Goal: Task Accomplishment & Management: Manage account settings

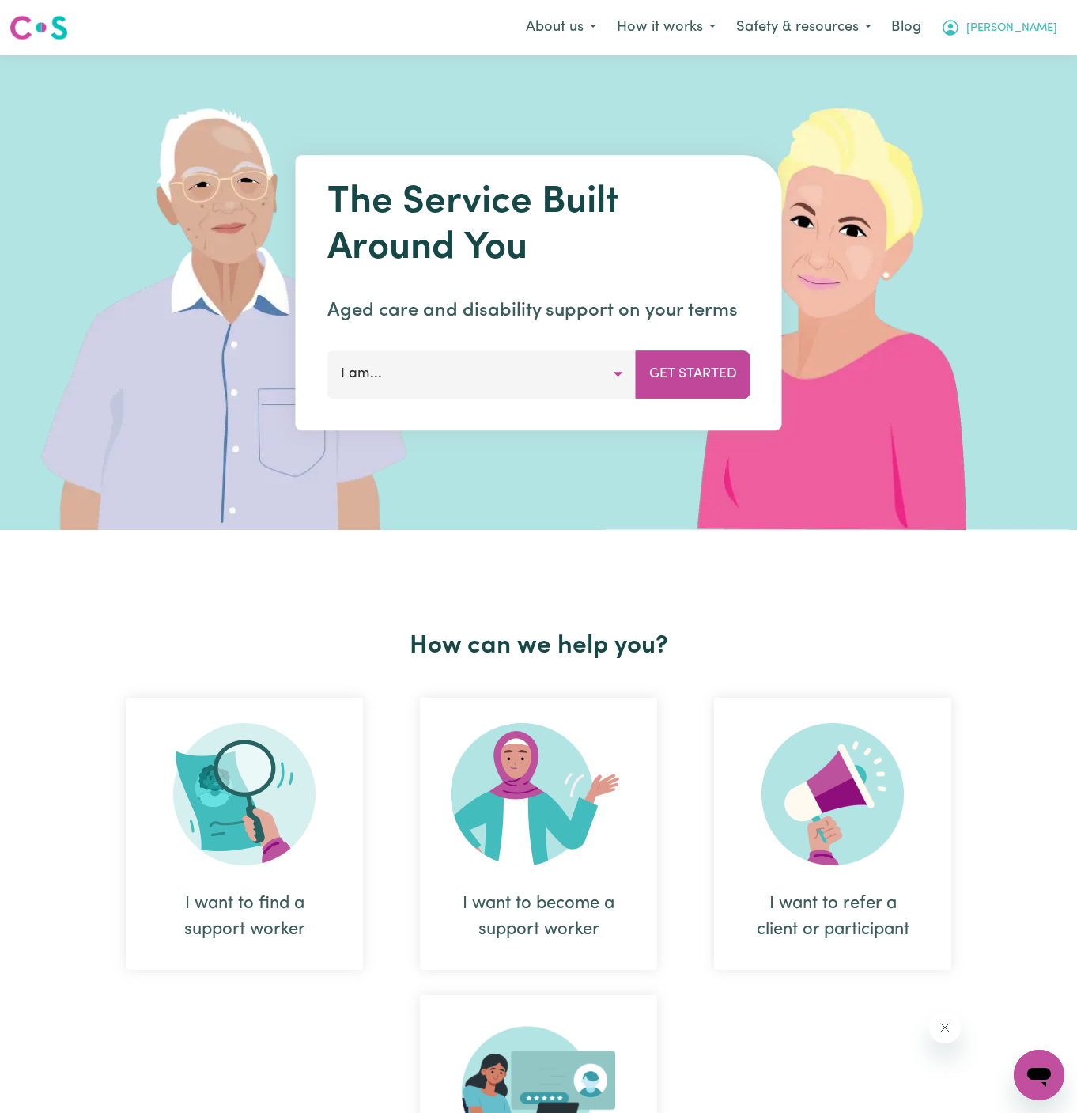
click at [1046, 25] on span "[PERSON_NAME]" at bounding box center [1011, 28] width 91 height 17
click at [1019, 96] on link "Logout" at bounding box center [1004, 91] width 125 height 30
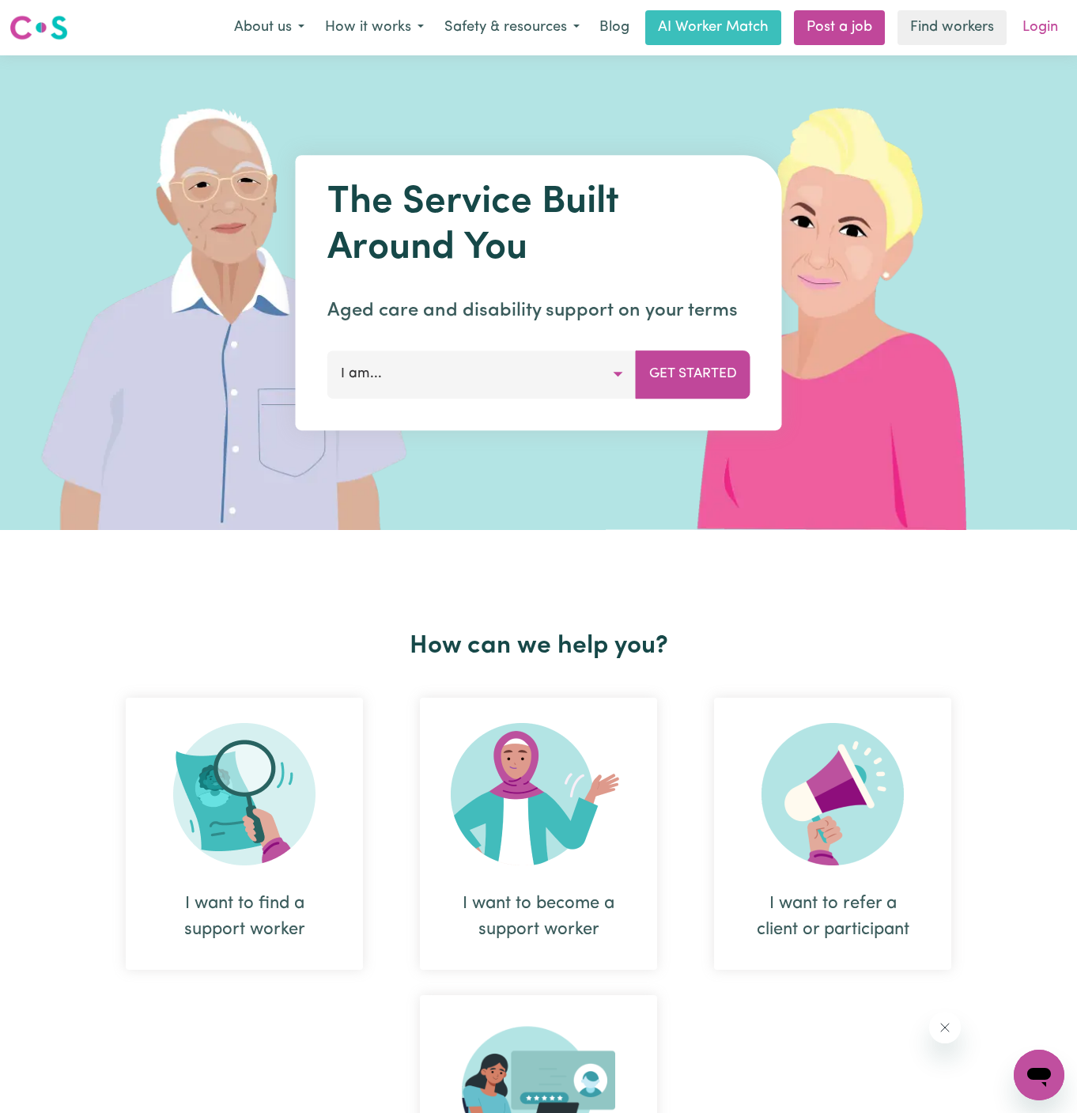
click at [1046, 32] on link "Login" at bounding box center [1040, 27] width 55 height 35
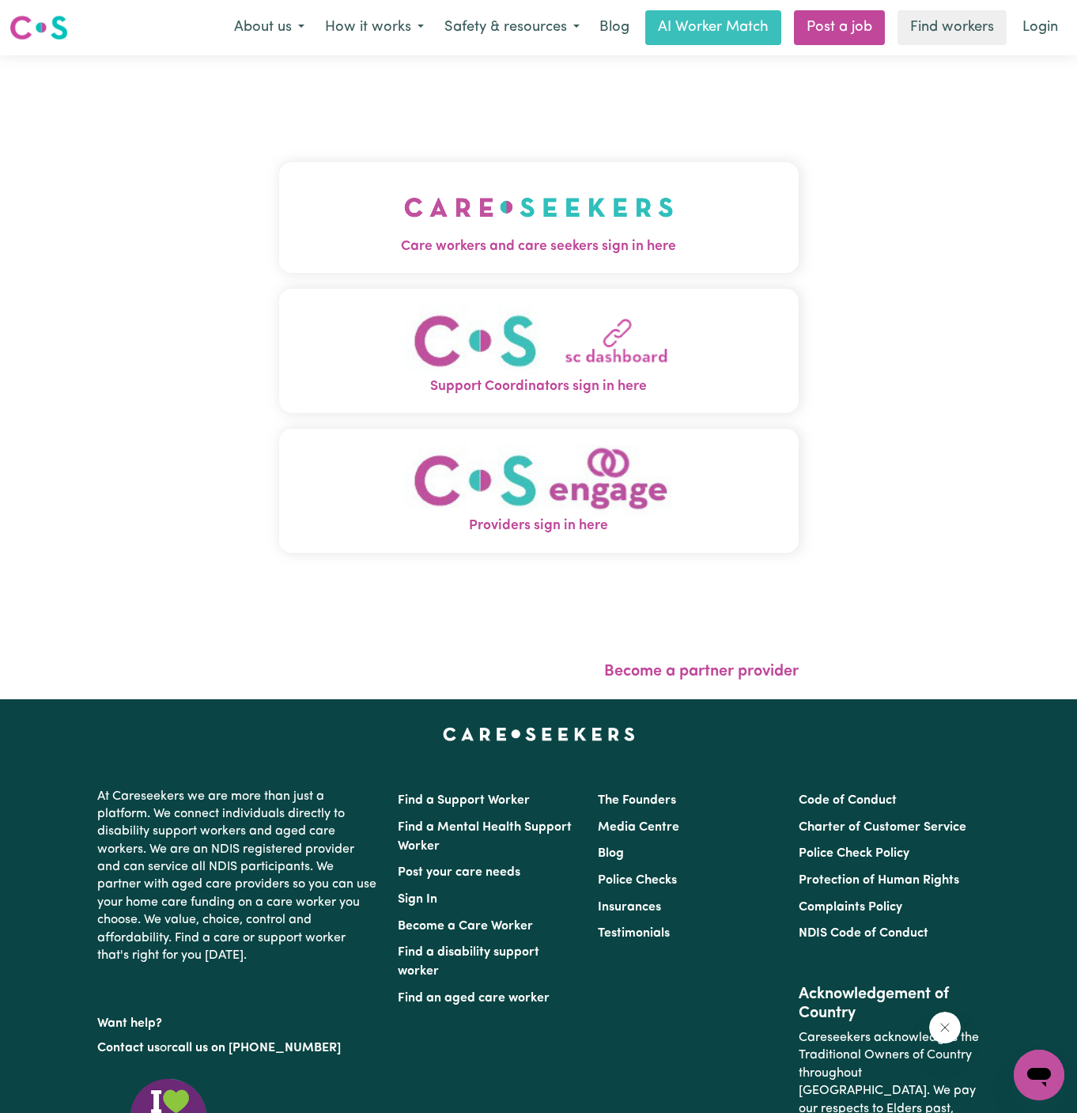
click at [618, 180] on button "Care workers and care seekers sign in here" at bounding box center [539, 217] width 520 height 111
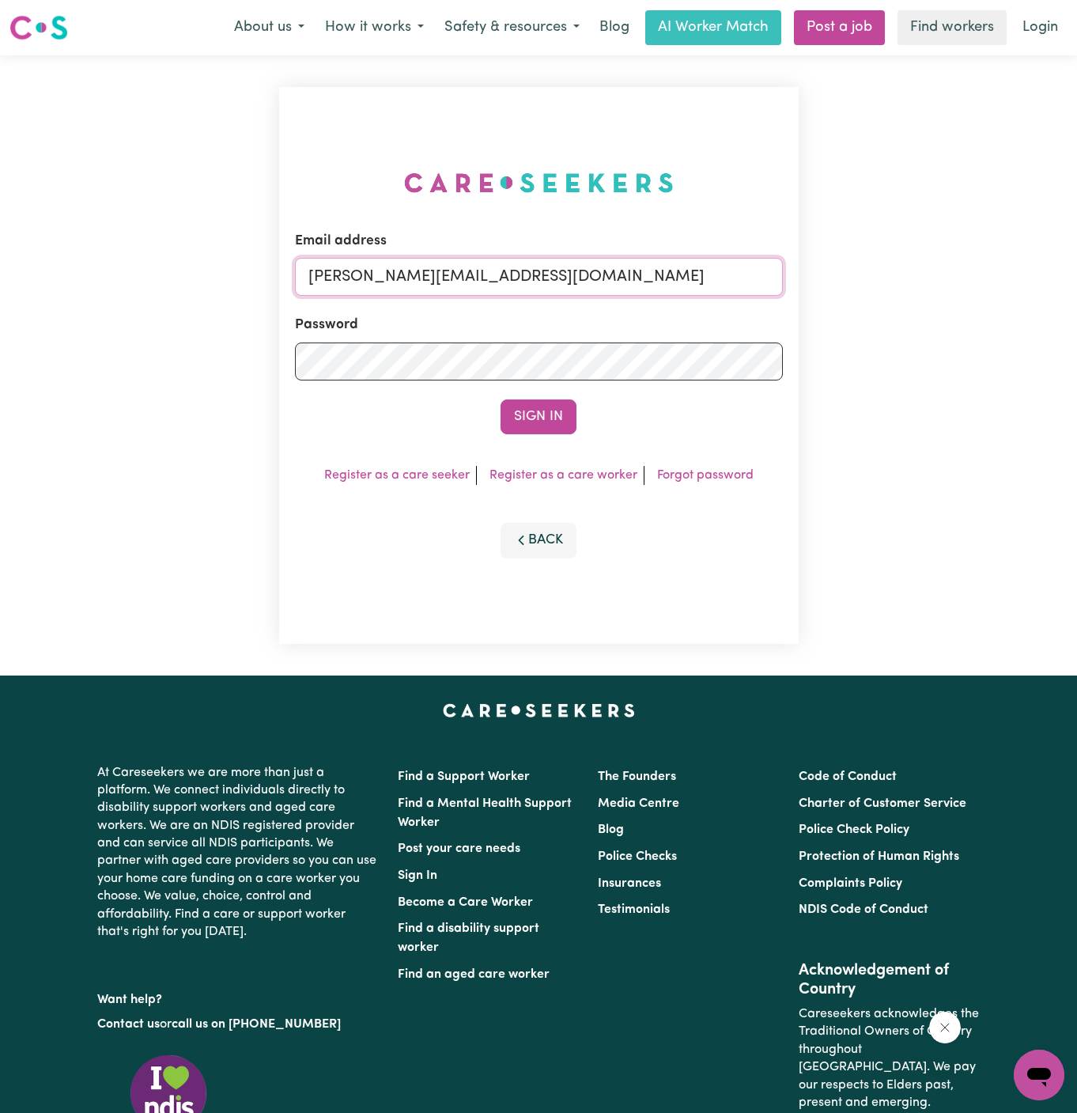
click at [635, 268] on input "dyan@careseekers.com.au" at bounding box center [539, 277] width 488 height 38
drag, startPoint x: 388, startPoint y: 275, endPoint x: 1208, endPoint y: 274, distance: 820.1
click at [1076, 274] on html "Menu About us How it works Safety & resources Blog AI Worker Match Post a job F…" at bounding box center [538, 678] width 1077 height 1356
type input "superuser~gurpreetmangat751@gmail.com"
click at [501, 399] on button "Sign In" at bounding box center [539, 416] width 76 height 35
